Goal: Task Accomplishment & Management: Manage account settings

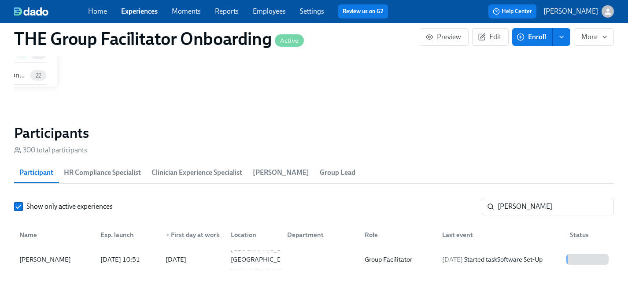
scroll to position [704, 0]
click at [538, 204] on input "[PERSON_NAME]" at bounding box center [555, 207] width 116 height 18
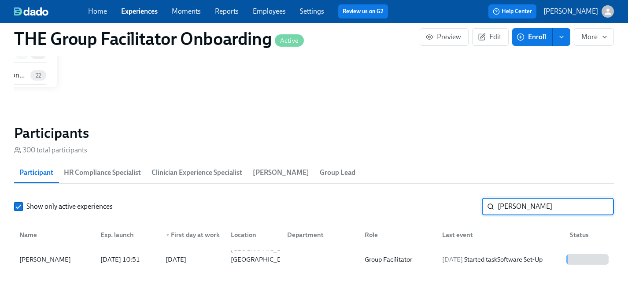
drag, startPoint x: 538, startPoint y: 206, endPoint x: 389, endPoint y: 206, distance: 148.8
click at [389, 206] on div "Show only active experiences [PERSON_NAME]" at bounding box center [314, 207] width 600 height 18
type input "[PERSON_NAME]"
click at [44, 257] on div "[PERSON_NAME]" at bounding box center [45, 259] width 59 height 11
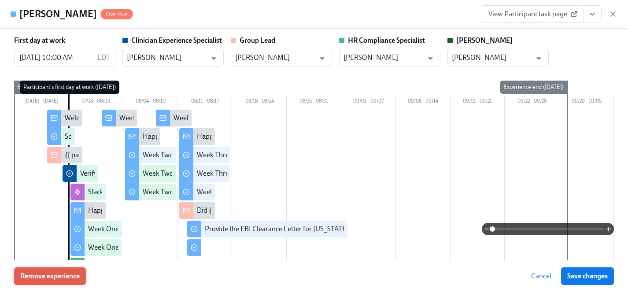
click at [59, 276] on span "Remove experience" at bounding box center [49, 276] width 59 height 9
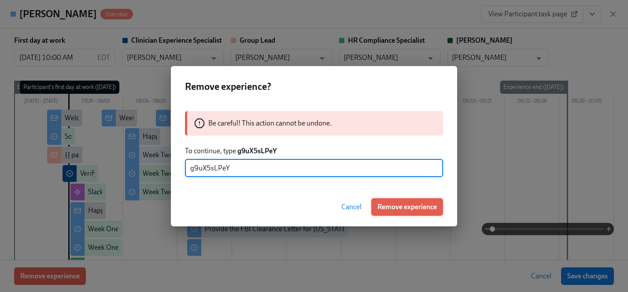
type input "g9uX5sLPeY"
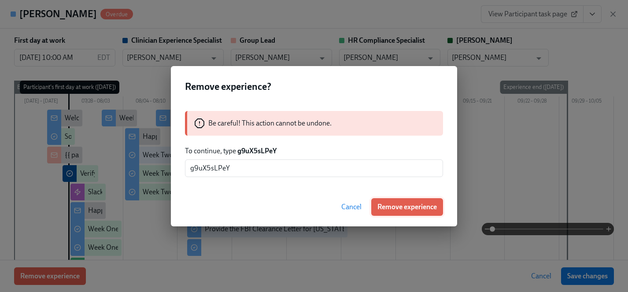
click at [411, 205] on span "Remove experience" at bounding box center [406, 207] width 59 height 9
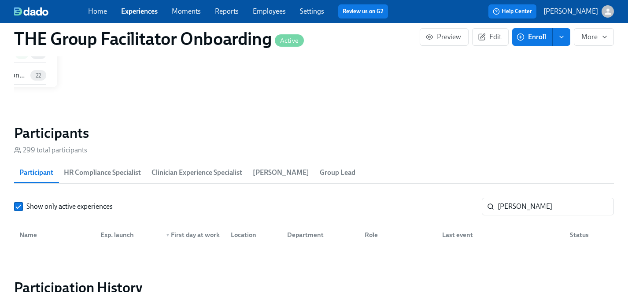
click at [144, 13] on link "Experiences" at bounding box center [139, 11] width 37 height 8
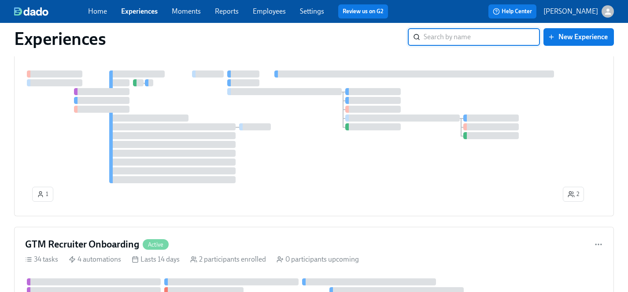
scroll to position [698, 0]
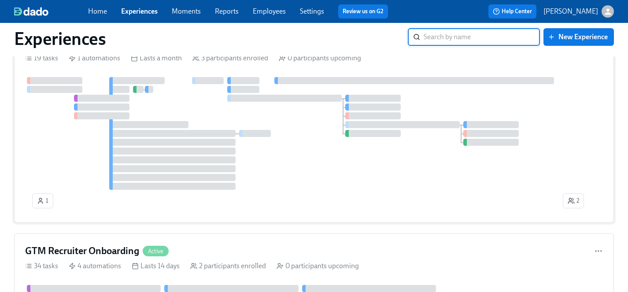
click at [330, 173] on div at bounding box center [314, 133] width 578 height 113
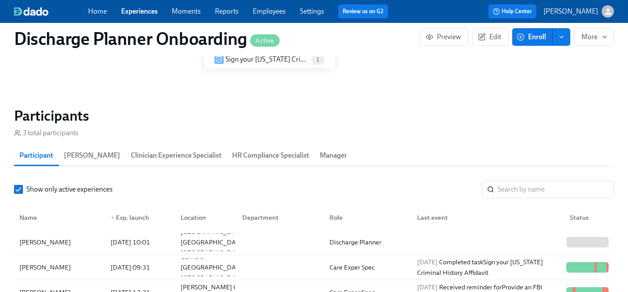
scroll to position [806, 0]
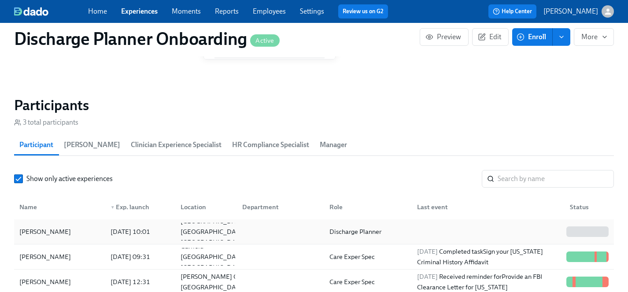
click at [37, 233] on div "[PERSON_NAME]" at bounding box center [45, 231] width 59 height 11
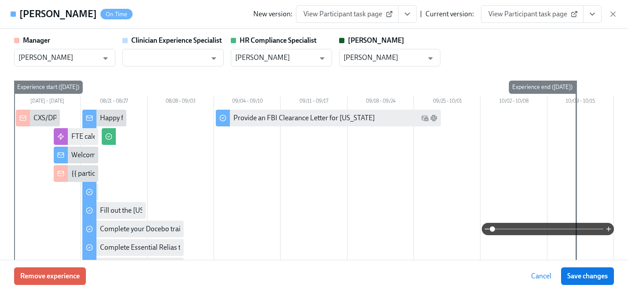
click at [509, 13] on span "View Participant task page" at bounding box center [532, 14] width 88 height 9
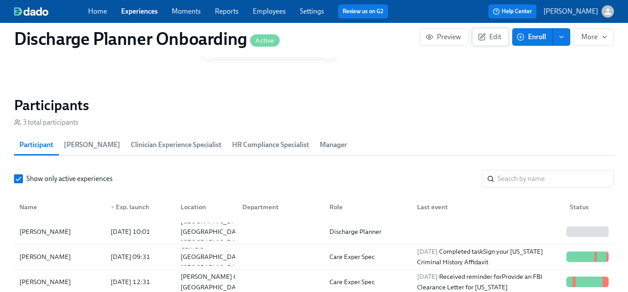
click at [490, 40] on span "Edit" at bounding box center [490, 37] width 22 height 9
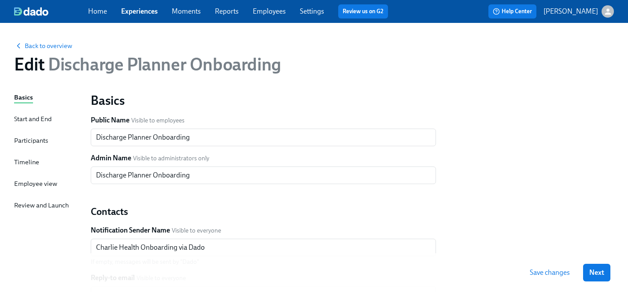
click at [34, 118] on div "Start and End" at bounding box center [32, 119] width 37 height 10
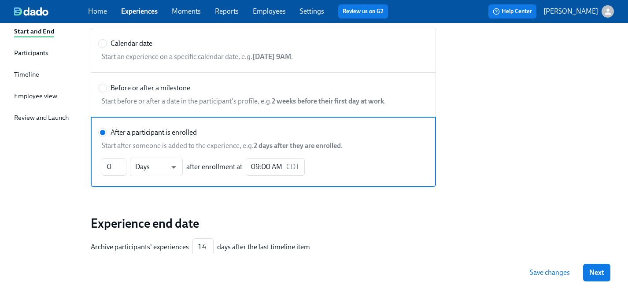
scroll to position [140, 0]
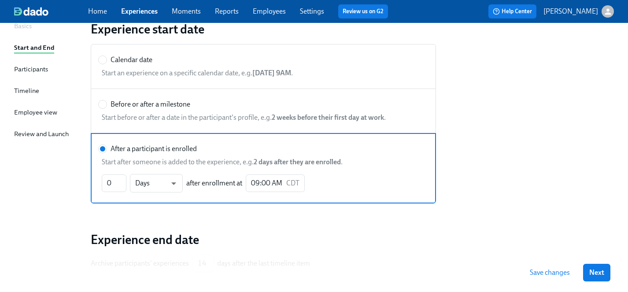
click at [31, 68] on div "Participants" at bounding box center [31, 69] width 34 height 10
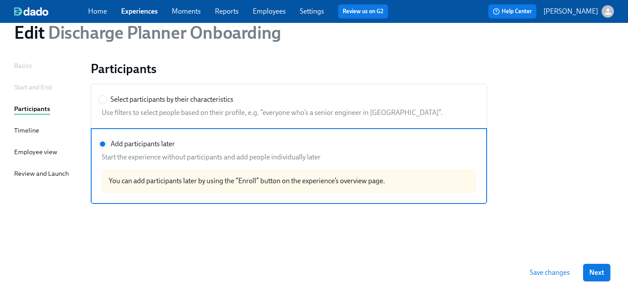
scroll to position [32, 0]
click at [20, 131] on div "Timeline" at bounding box center [26, 130] width 25 height 10
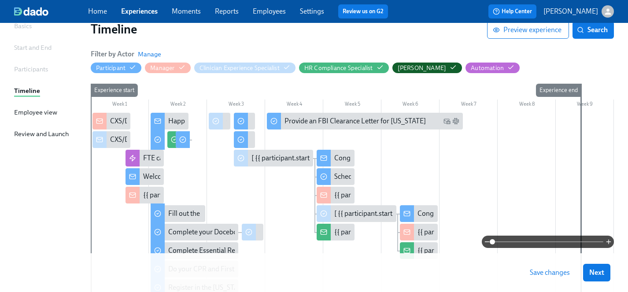
click at [24, 112] on div "Employee view" at bounding box center [35, 112] width 43 height 10
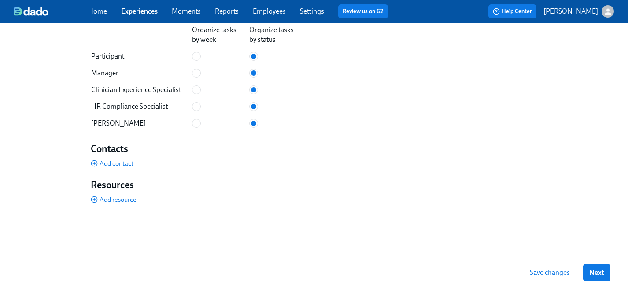
scroll to position [633, 0]
click at [118, 162] on span "Add contact" at bounding box center [112, 163] width 43 height 9
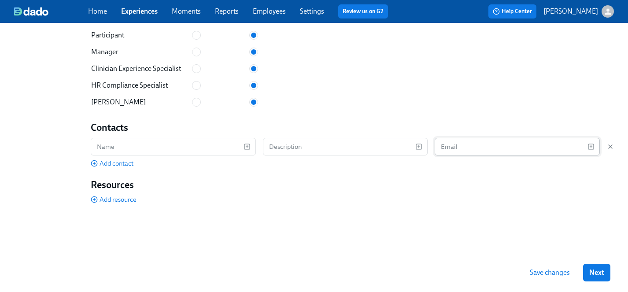
click at [466, 155] on input "text" at bounding box center [510, 147] width 153 height 18
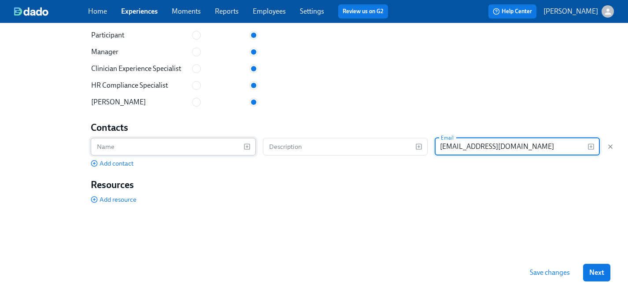
type input "[EMAIL_ADDRESS][DOMAIN_NAME]"
click at [182, 155] on input "text" at bounding box center [167, 147] width 153 height 18
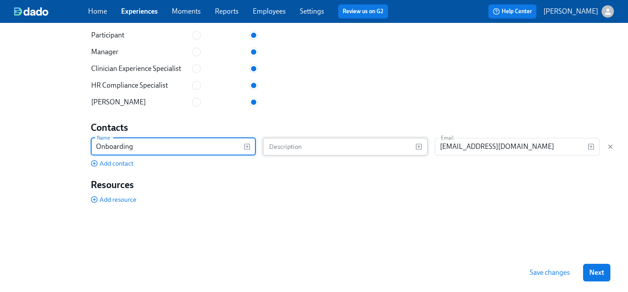
type input "Onboarding"
click at [302, 155] on input "text" at bounding box center [339, 147] width 153 height 18
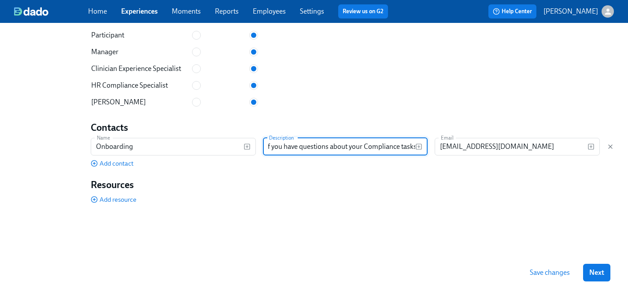
scroll to position [0, 31]
type input "Email us if you have questions about your Compliance tasks!"
click at [97, 155] on input "Onboarding" at bounding box center [167, 147] width 153 height 18
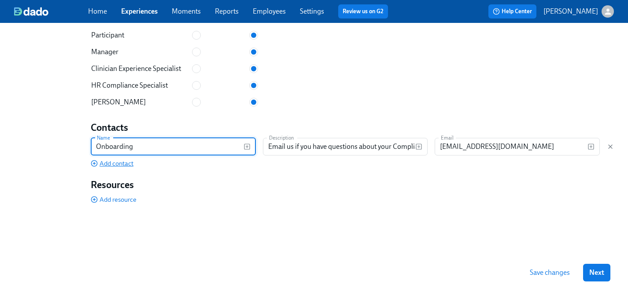
click at [115, 168] on span "Add contact" at bounding box center [112, 163] width 43 height 9
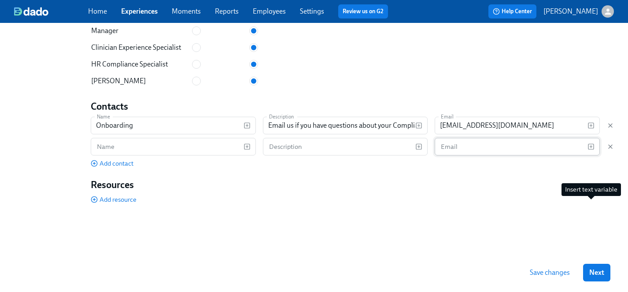
click at [592, 150] on icon "button" at bounding box center [590, 146] width 7 height 7
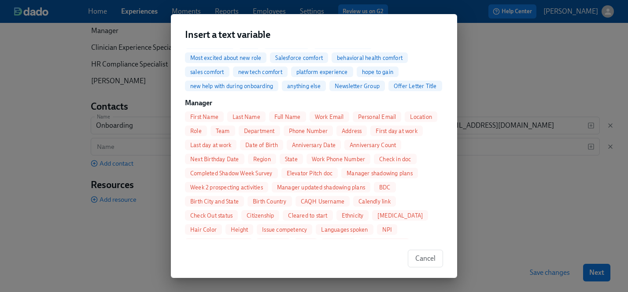
scroll to position [411, 0]
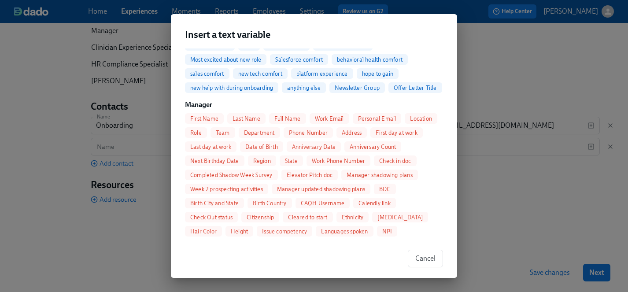
click at [331, 118] on span "Work Email" at bounding box center [329, 118] width 40 height 7
type input "{{ [DOMAIN_NAME] }}"
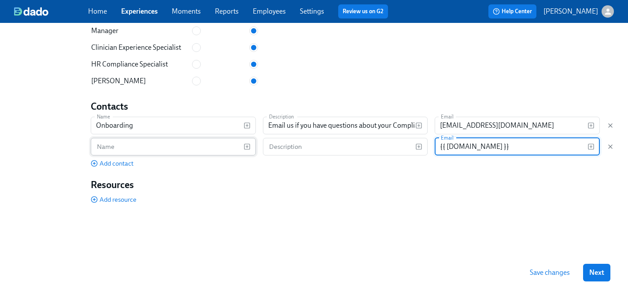
click at [173, 155] on input "text" at bounding box center [167, 147] width 153 height 18
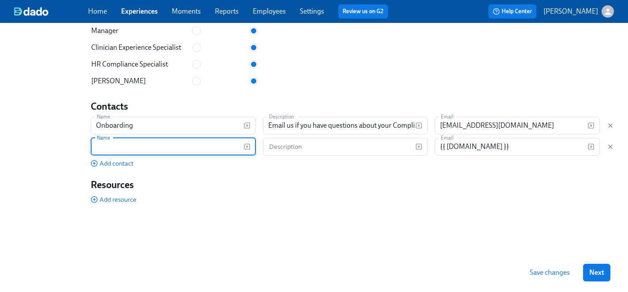
click at [249, 149] on rect "button" at bounding box center [246, 146] width 5 height 5
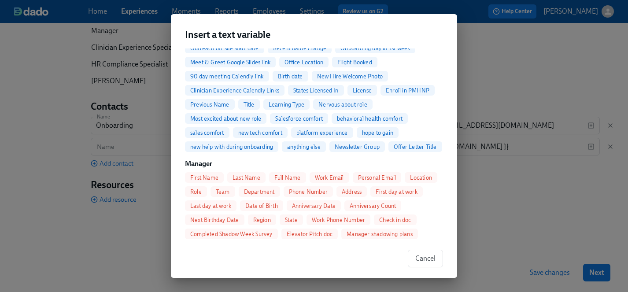
scroll to position [376, 0]
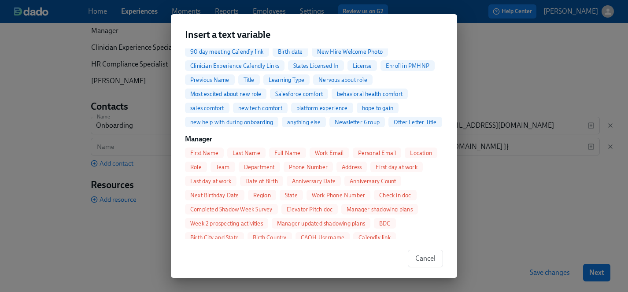
click at [283, 154] on span "Full Name" at bounding box center [287, 153] width 37 height 7
type input "{{ manager.fullName }}"
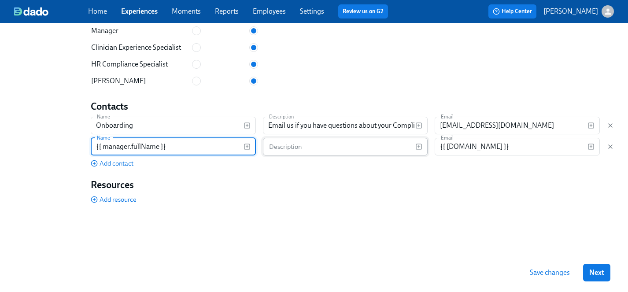
click at [295, 155] on input "text" at bounding box center [339, 147] width 153 height 18
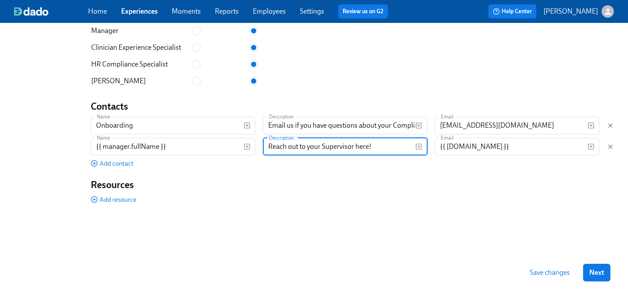
type input "Reach out to your Supervisor here!"
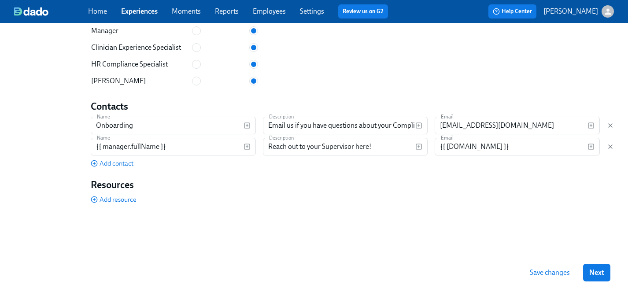
click at [556, 273] on span "Save changes" at bounding box center [550, 272] width 40 height 9
click at [600, 274] on span "Next" at bounding box center [596, 272] width 15 height 9
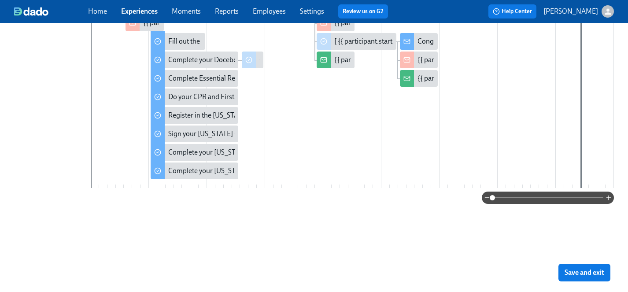
scroll to position [434, 0]
click at [599, 271] on span "Save and exit" at bounding box center [584, 272] width 40 height 9
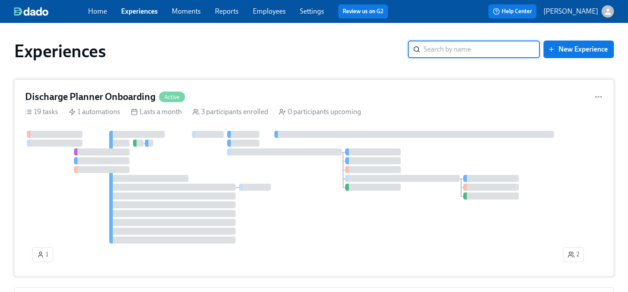
click at [324, 218] on div at bounding box center [314, 187] width 578 height 113
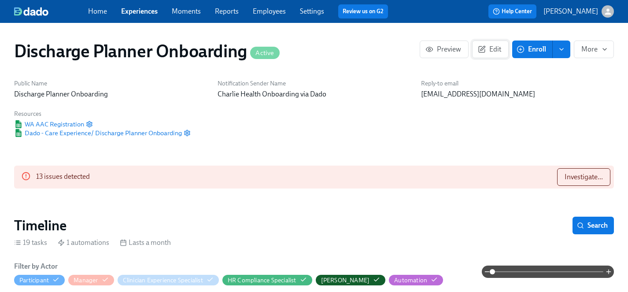
click at [488, 52] on span "Edit" at bounding box center [490, 49] width 22 height 9
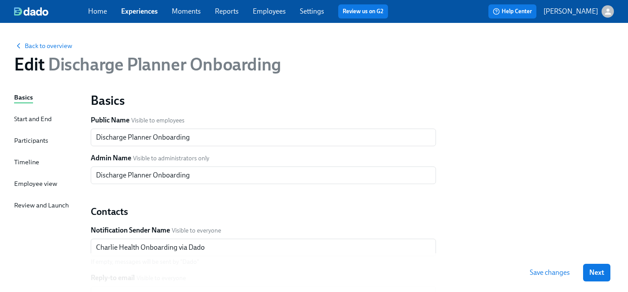
click at [27, 186] on div "Employee view" at bounding box center [35, 184] width 43 height 10
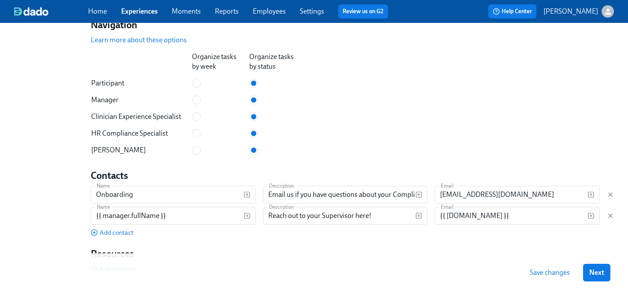
scroll to position [526, 0]
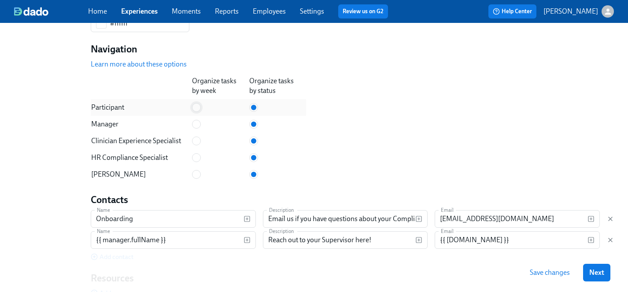
click at [198, 111] on input "radio" at bounding box center [196, 107] width 8 height 8
radio input "true"
radio input "false"
click at [198, 128] on input "radio" at bounding box center [196, 124] width 8 height 8
radio input "true"
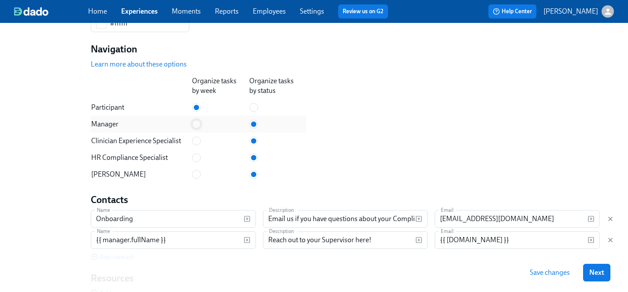
radio input "false"
click at [198, 145] on input "radio" at bounding box center [196, 141] width 8 height 8
radio input "true"
radio input "false"
click at [198, 162] on input "radio" at bounding box center [196, 158] width 8 height 8
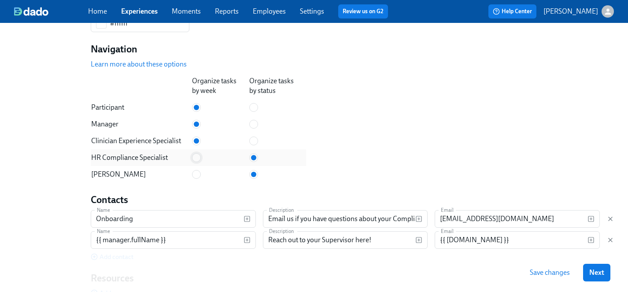
radio input "true"
radio input "false"
click at [198, 178] on input "radio" at bounding box center [196, 174] width 8 height 8
radio input "true"
radio input "false"
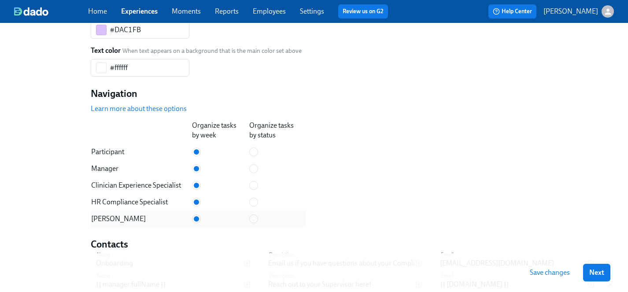
scroll to position [675, 0]
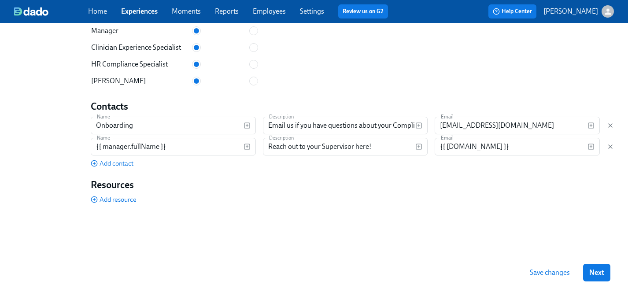
click at [557, 276] on span "Save changes" at bounding box center [550, 272] width 40 height 9
click at [594, 272] on span "Next" at bounding box center [596, 272] width 15 height 9
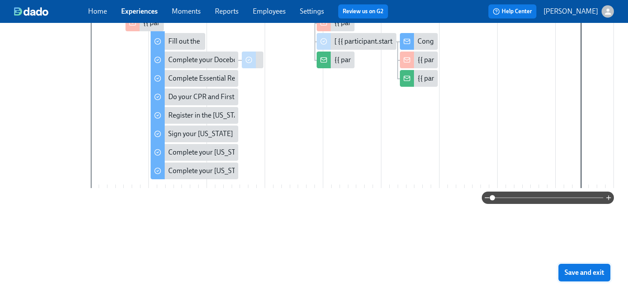
scroll to position [434, 0]
click at [594, 274] on span "Save and exit" at bounding box center [584, 272] width 40 height 9
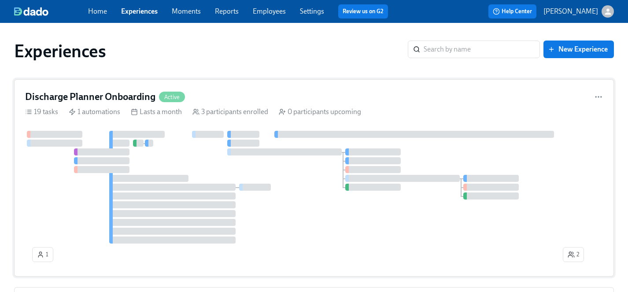
click at [298, 218] on div at bounding box center [314, 187] width 578 height 113
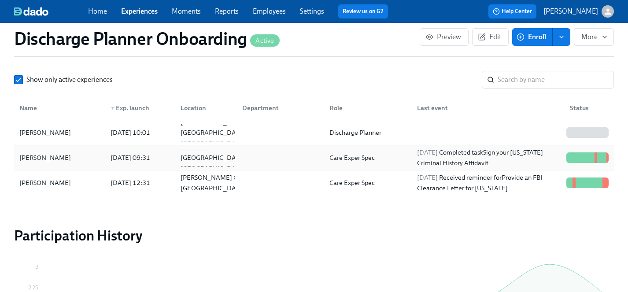
scroll to position [908, 0]
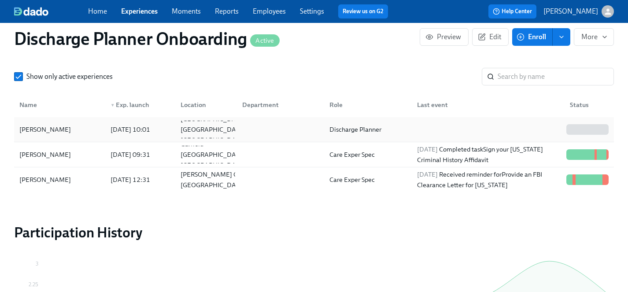
click at [39, 126] on div "[PERSON_NAME]" at bounding box center [45, 129] width 59 height 11
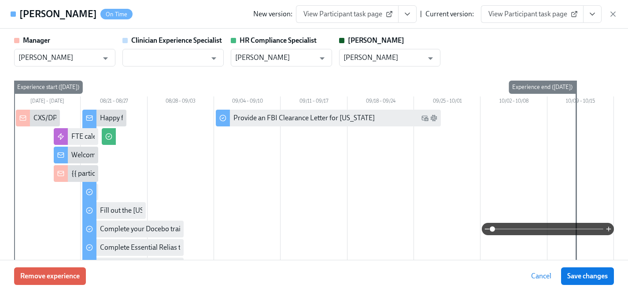
click at [369, 12] on span "View Participant task page" at bounding box center [347, 14] width 88 height 9
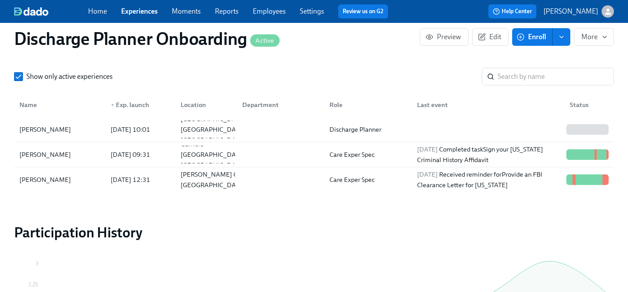
click at [135, 7] on link "Experiences" at bounding box center [139, 11] width 37 height 8
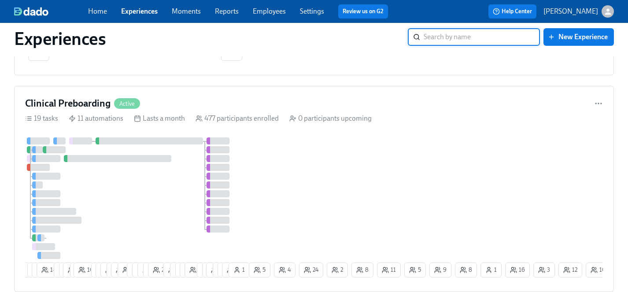
scroll to position [1156, 0]
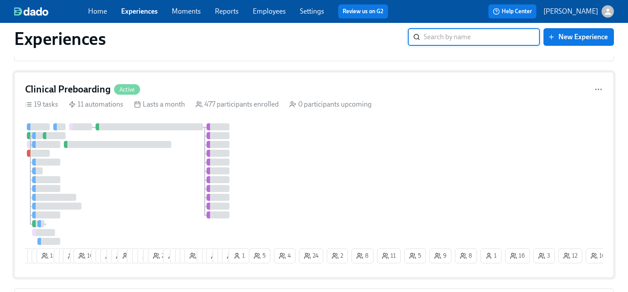
click at [167, 188] on div at bounding box center [136, 184] width 222 height 122
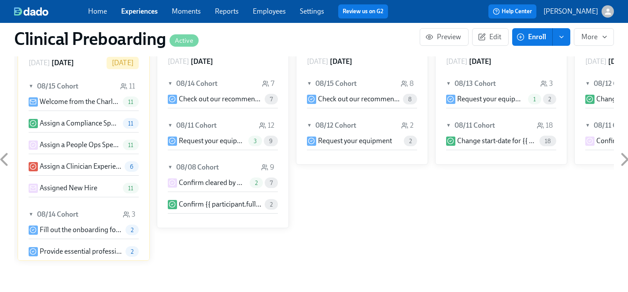
scroll to position [814, 0]
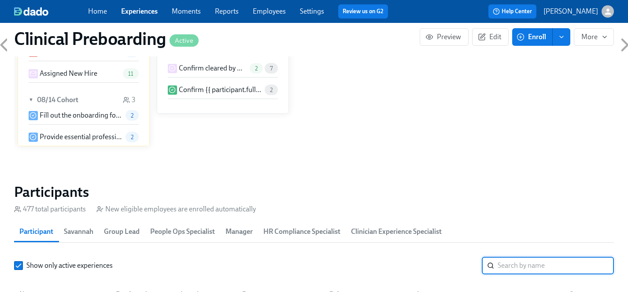
click at [513, 266] on input "search" at bounding box center [555, 266] width 116 height 18
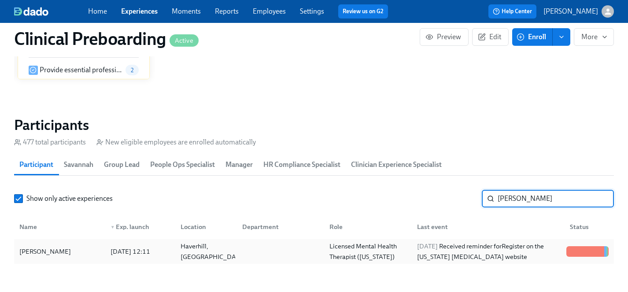
type input "[PERSON_NAME]"
click at [52, 250] on div "[PERSON_NAME]" at bounding box center [45, 251] width 59 height 11
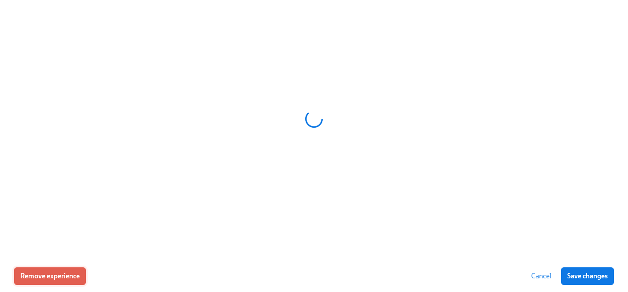
click at [53, 275] on span "Remove experience" at bounding box center [49, 276] width 59 height 9
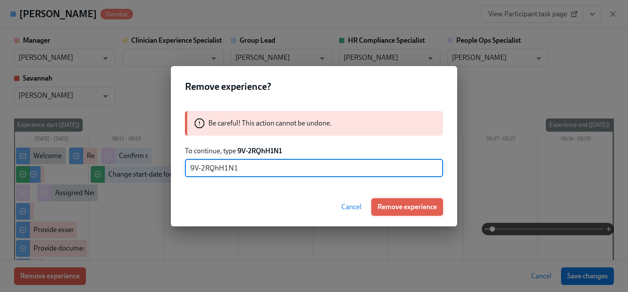
type input "9V-2RQhH1N1"
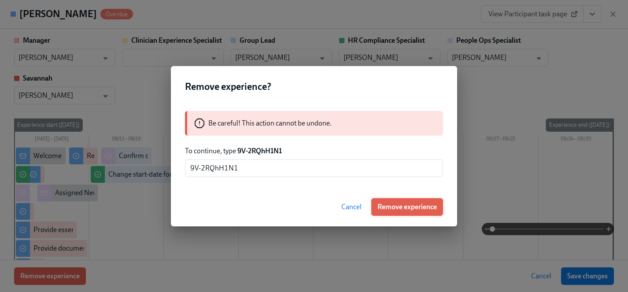
click at [413, 206] on span "Remove experience" at bounding box center [406, 207] width 59 height 9
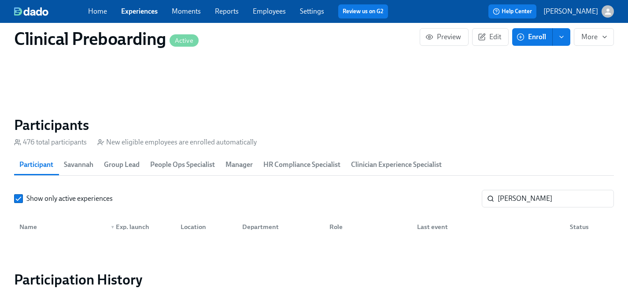
scroll to position [0, 11774]
